Goal: Browse casually

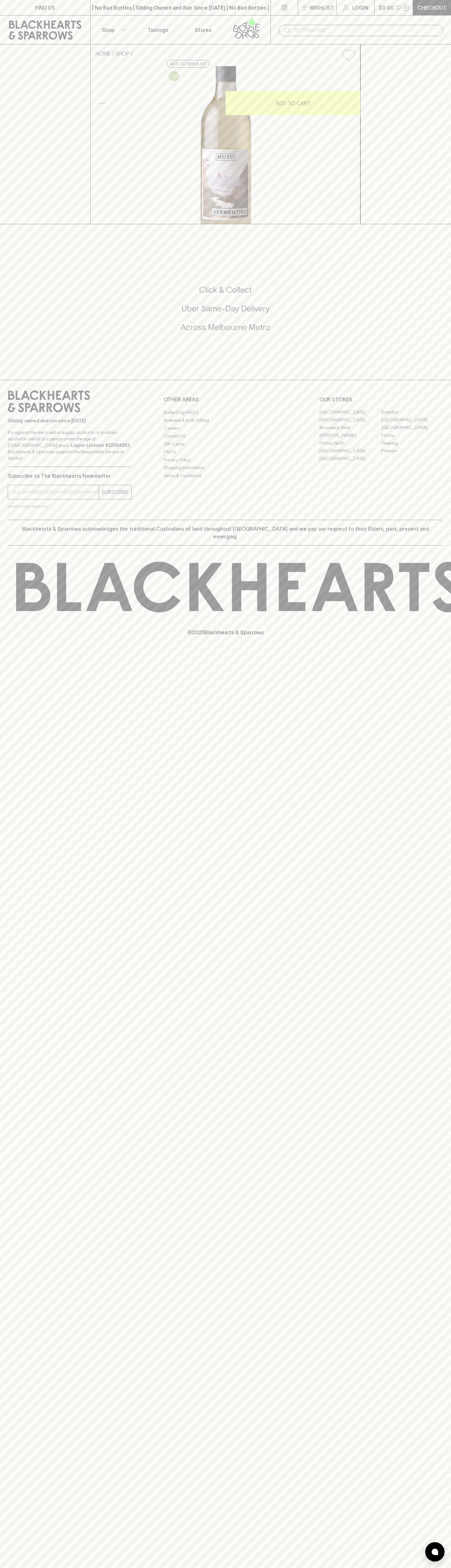
click at [311, 32] on input "text" at bounding box center [366, 30] width 144 height 11
click at [433, 238] on div at bounding box center [226, 231] width 451 height 13
click at [402, 1567] on html "FIND US | No Bad Bottles | Sibling Owned and Run Since 2006 | No Bad Bottles | …" at bounding box center [226, 784] width 451 height 1568
click at [32, 612] on icon at bounding box center [452, 587] width 872 height 51
